Goal: Transaction & Acquisition: Purchase product/service

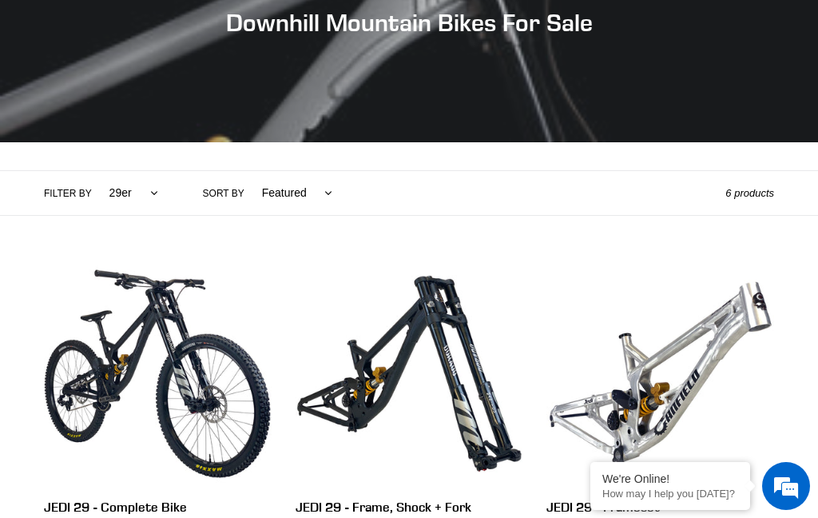
scroll to position [218, 0]
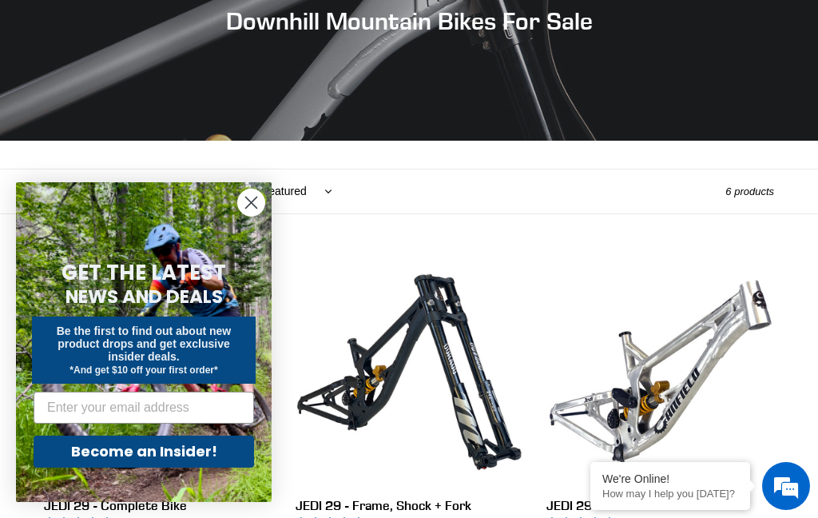
click at [264, 216] on circle "Close dialog" at bounding box center [251, 202] width 26 height 26
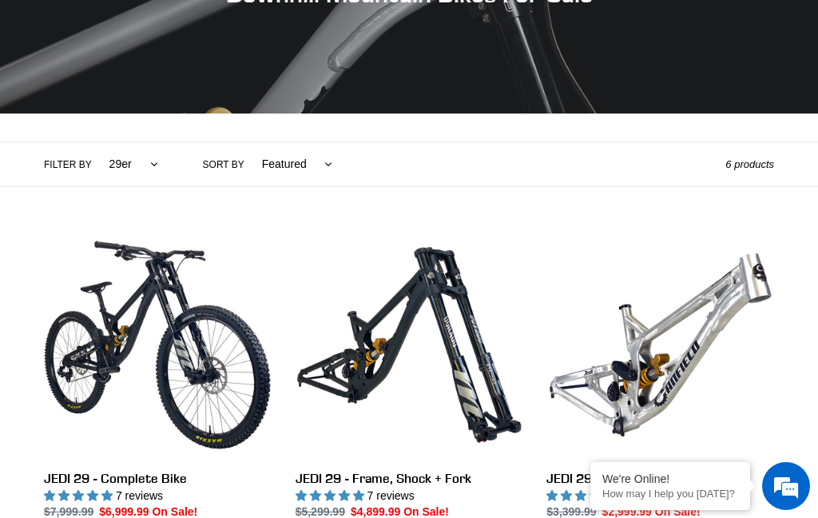
scroll to position [241, 0]
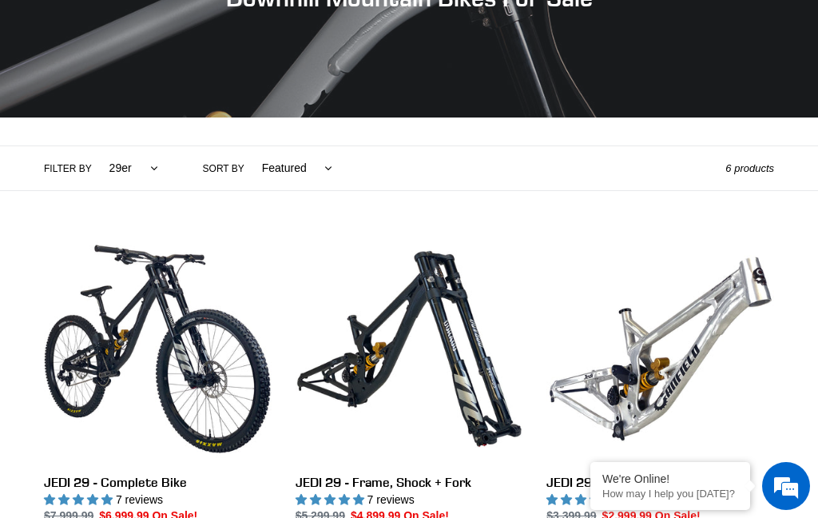
click at [173, 280] on link "JEDI 29 - Complete Bike" at bounding box center [158, 398] width 228 height 327
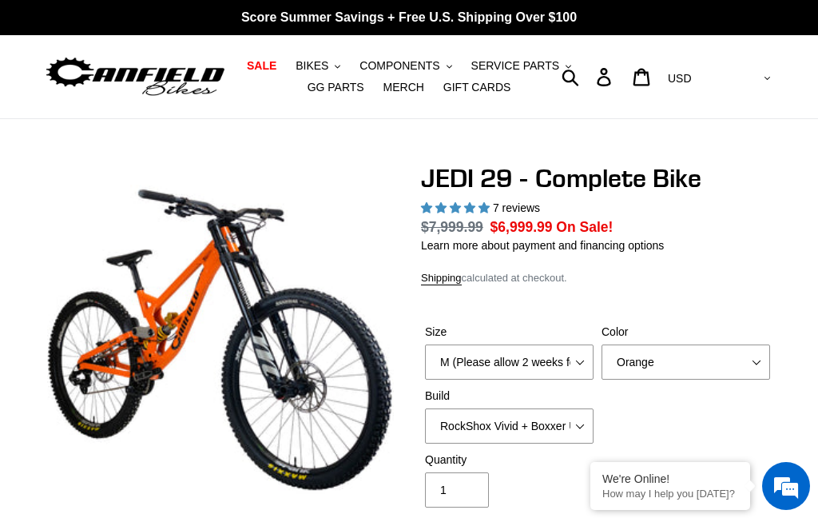
select select "highest-rating"
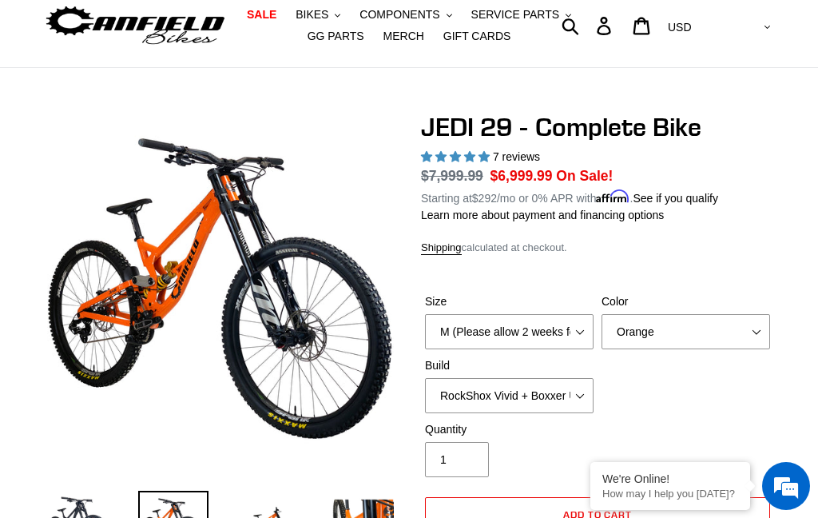
scroll to position [52, 0]
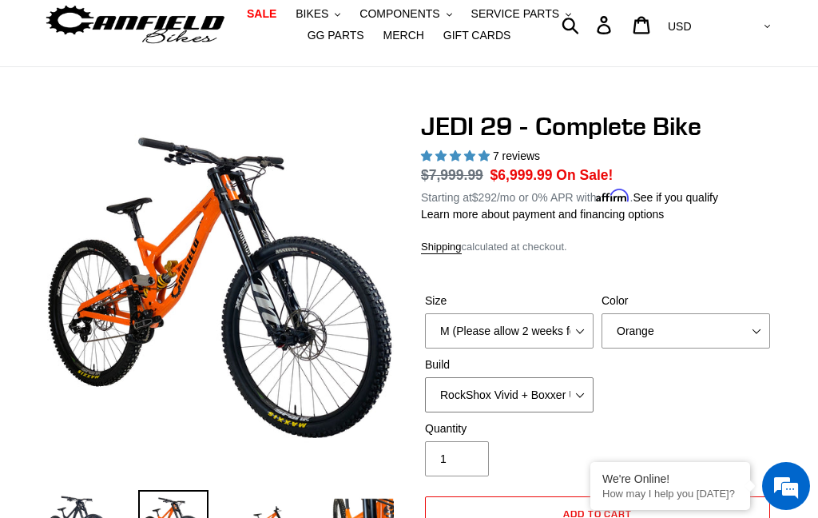
click at [535, 390] on select "RockShox Vivid + Boxxer ULT RC2 C3 200 + SRAM XO RockShox Vivid + Boxxer ULT RC…" at bounding box center [509, 394] width 169 height 35
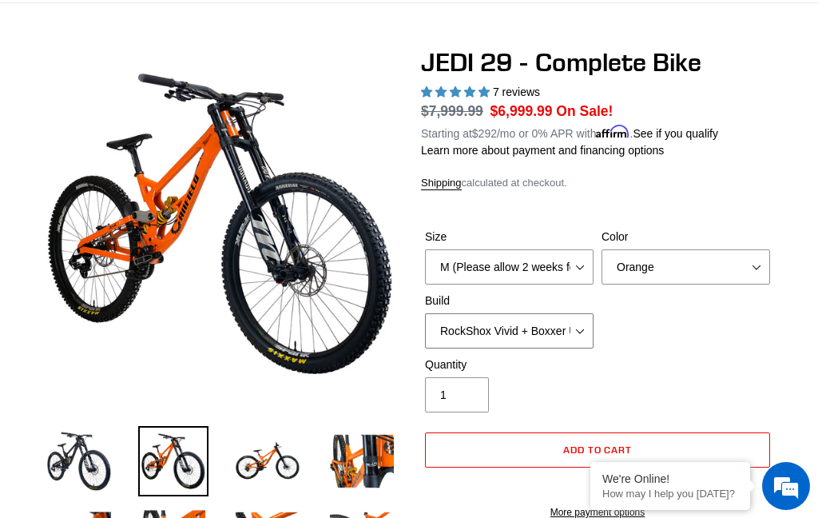
click at [560, 329] on select "RockShox Vivid + Boxxer ULT RC2 C3 200 + SRAM XO RockShox Vivid + Boxxer ULT RC…" at bounding box center [509, 330] width 169 height 35
click at [548, 325] on select "RockShox Vivid + Boxxer ULT RC2 C3 200 + SRAM XO RockShox Vivid + Boxxer ULT RC…" at bounding box center [509, 330] width 169 height 35
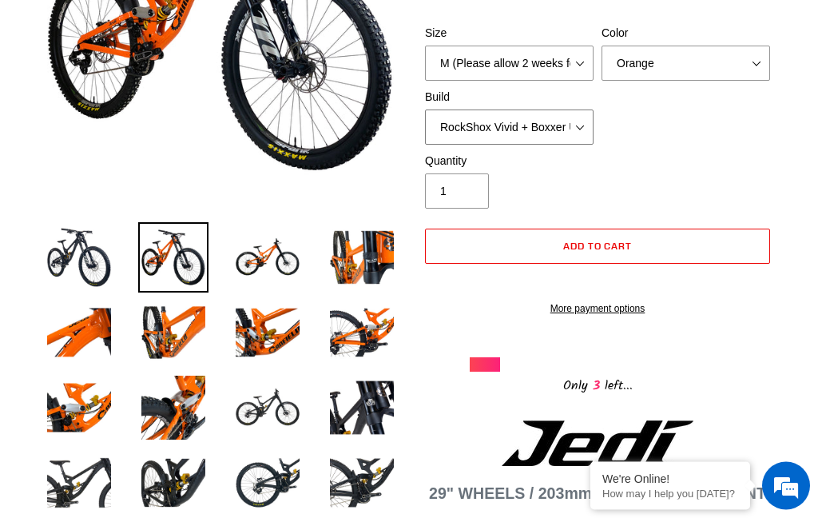
scroll to position [321, 0]
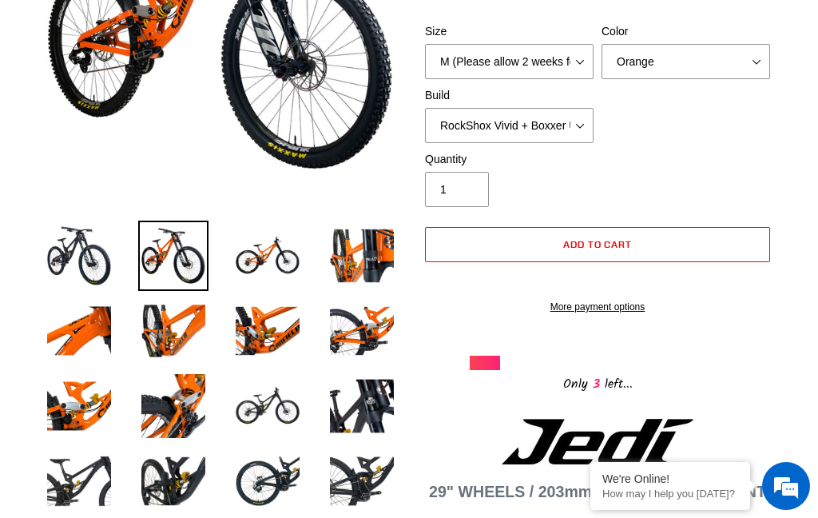
click at [112, 256] on img at bounding box center [79, 255] width 70 height 70
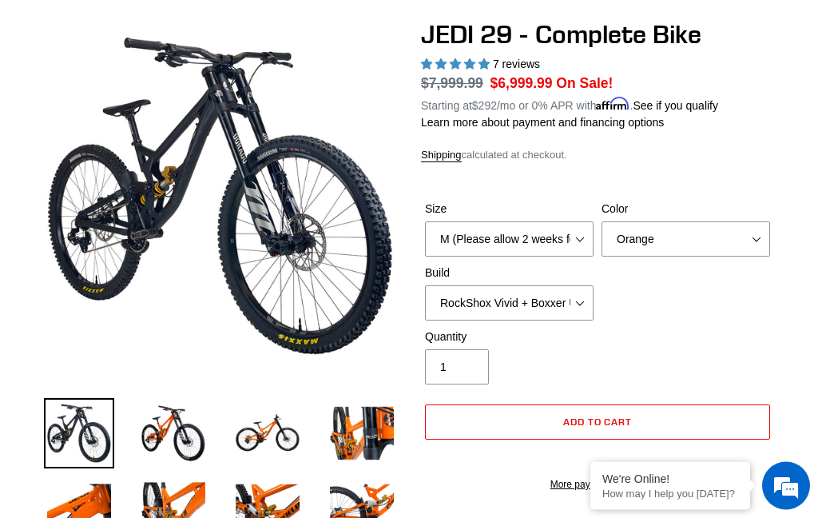
scroll to position [144, 0]
click at [280, 444] on img at bounding box center [267, 433] width 70 height 70
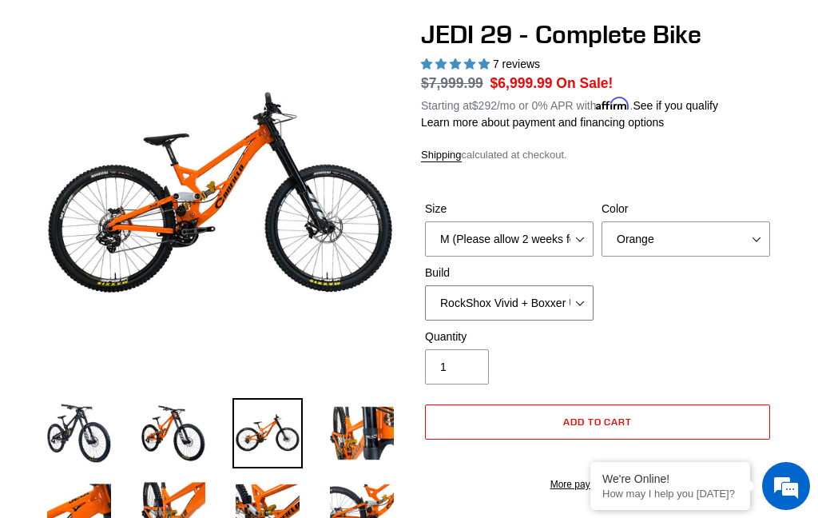
click at [569, 306] on select "RockShox Vivid + Boxxer ULT RC2 C3 200 + SRAM XO RockShox Vivid + Boxxer ULT RC…" at bounding box center [509, 302] width 169 height 35
click at [568, 314] on select "RockShox Vivid + Boxxer ULT RC2 C3 200 + SRAM XO RockShox Vivid + Boxxer ULT RC…" at bounding box center [509, 302] width 169 height 35
click at [560, 305] on select "RockShox Vivid + Boxxer ULT RC2 C3 200 + SRAM XO RockShox Vivid + Boxxer ULT RC…" at bounding box center [509, 302] width 169 height 35
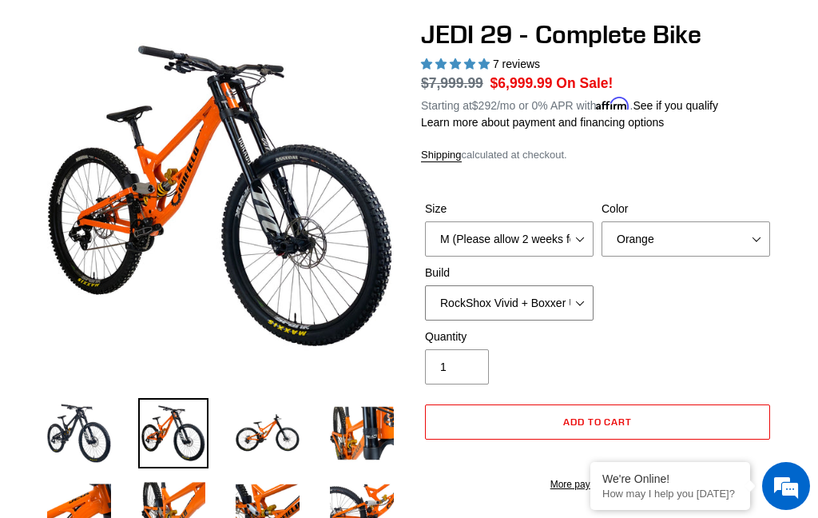
click at [549, 304] on select "RockShox Vivid + Boxxer ULT RC2 C3 200 + SRAM XO RockShox Vivid + Boxxer ULT RC…" at bounding box center [509, 302] width 169 height 35
click at [557, 304] on select "RockShox Vivid + Boxxer ULT RC2 C3 200 + SRAM XO RockShox Vivid + Boxxer ULT RC…" at bounding box center [509, 302] width 169 height 35
click at [563, 312] on select "RockShox Vivid + Boxxer ULT RC2 C3 200 + SRAM XO RockShox Vivid + Boxxer ULT RC…" at bounding box center [509, 302] width 169 height 35
click at [563, 297] on select "RockShox Vivid + Boxxer ULT RC2 C3 200 + SRAM XO RockShox Vivid + Boxxer ULT RC…" at bounding box center [509, 302] width 169 height 35
select select "EXT eStoria LOK V3 + EXT Vaia 200 + Shimano"
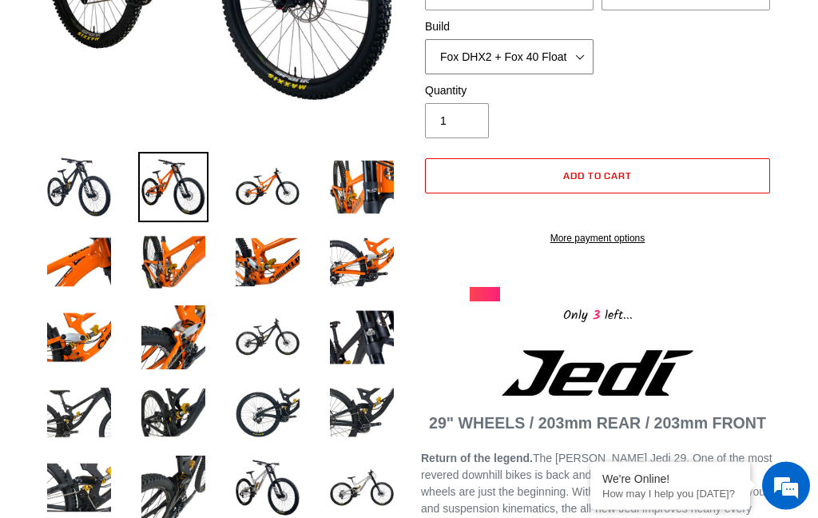
scroll to position [390, 0]
click at [372, 393] on img at bounding box center [362, 412] width 70 height 70
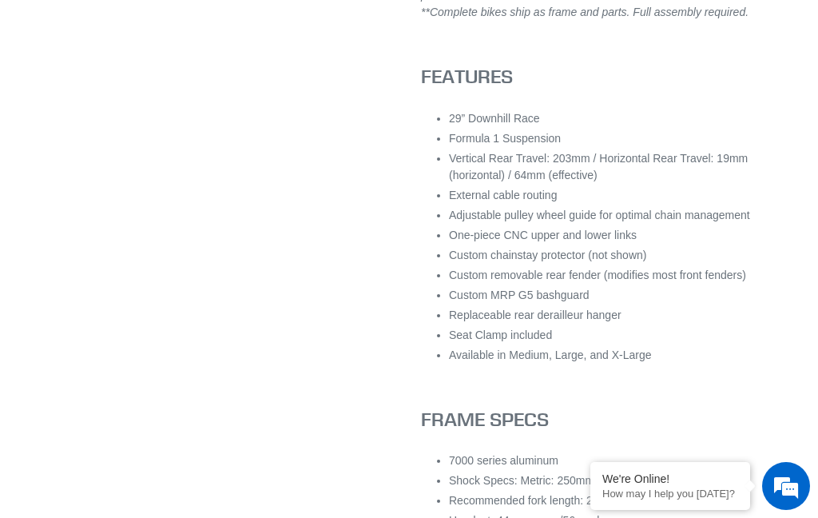
scroll to position [1718, 0]
